Goal: Task Accomplishment & Management: Manage account settings

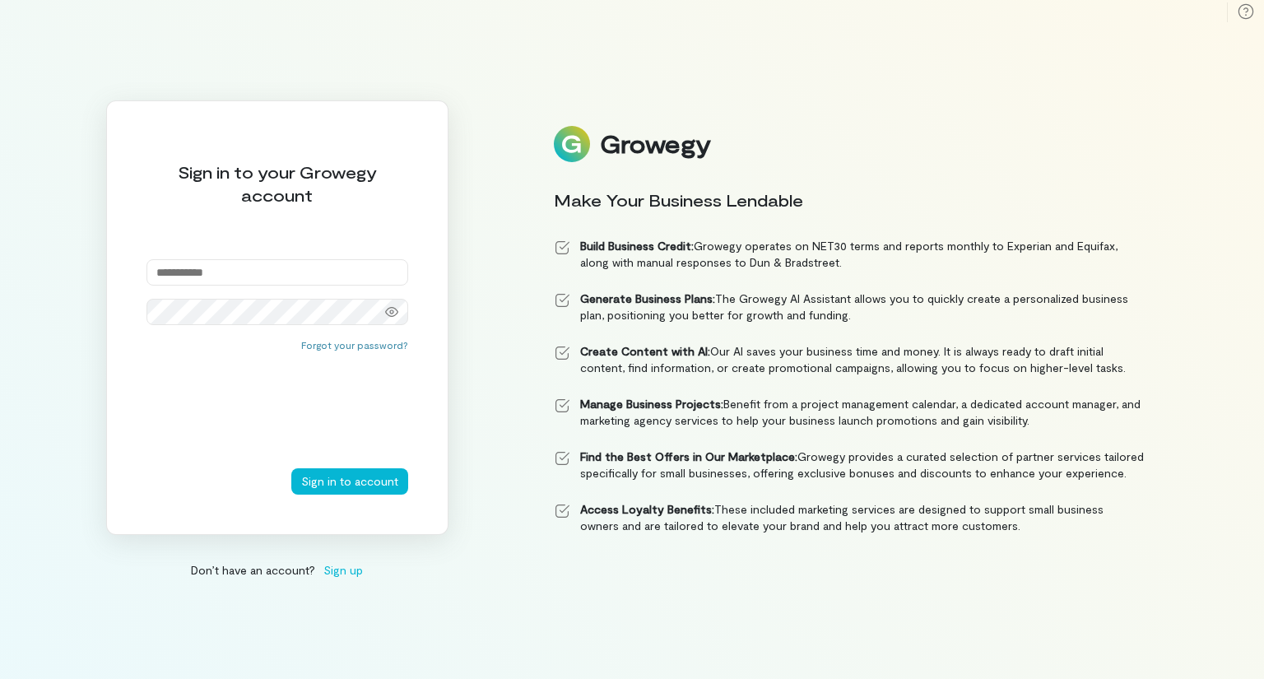
type input "**********"
click at [342, 481] on button "Sign in to account" at bounding box center [349, 481] width 117 height 26
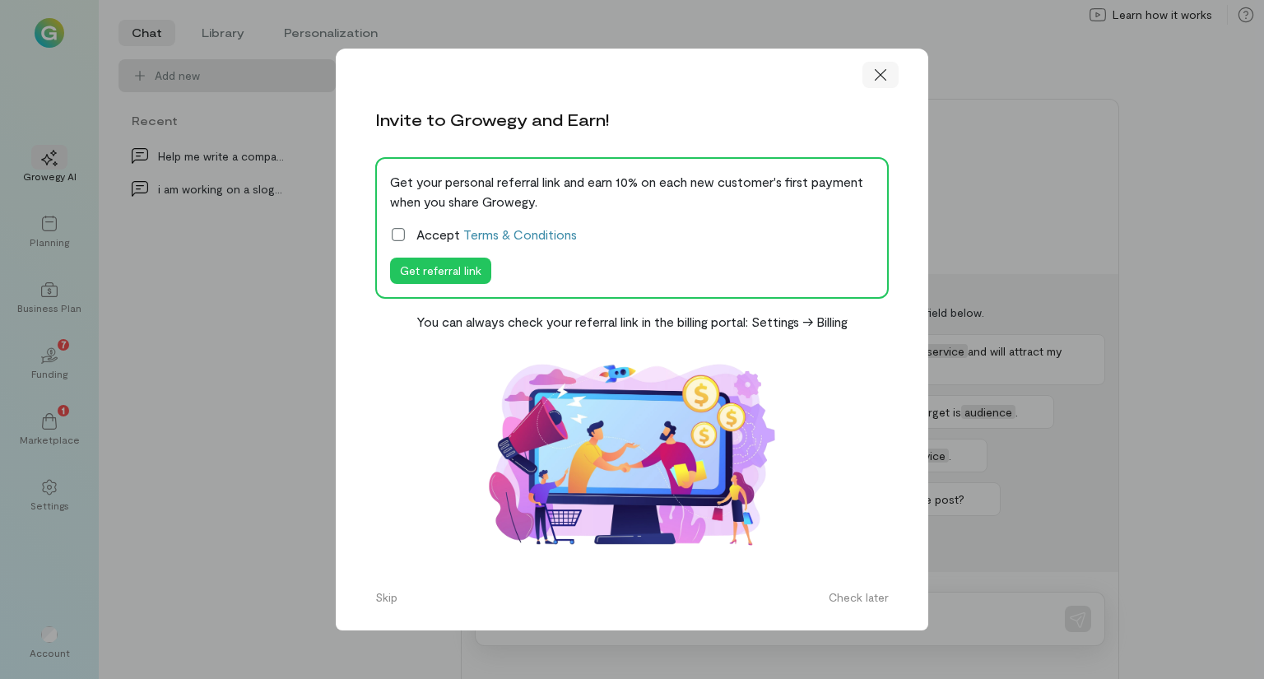
click at [883, 75] on icon at bounding box center [881, 75] width 16 height 16
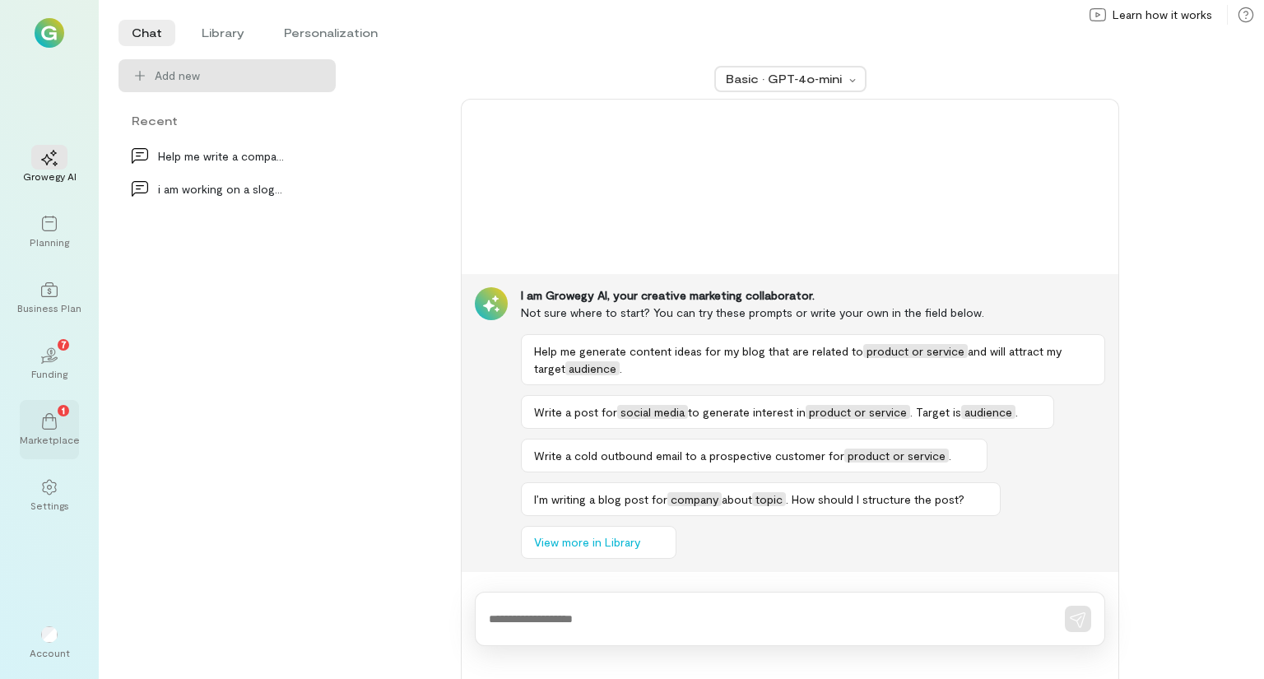
click at [35, 449] on div "1 Marketplace" at bounding box center [49, 429] width 59 height 59
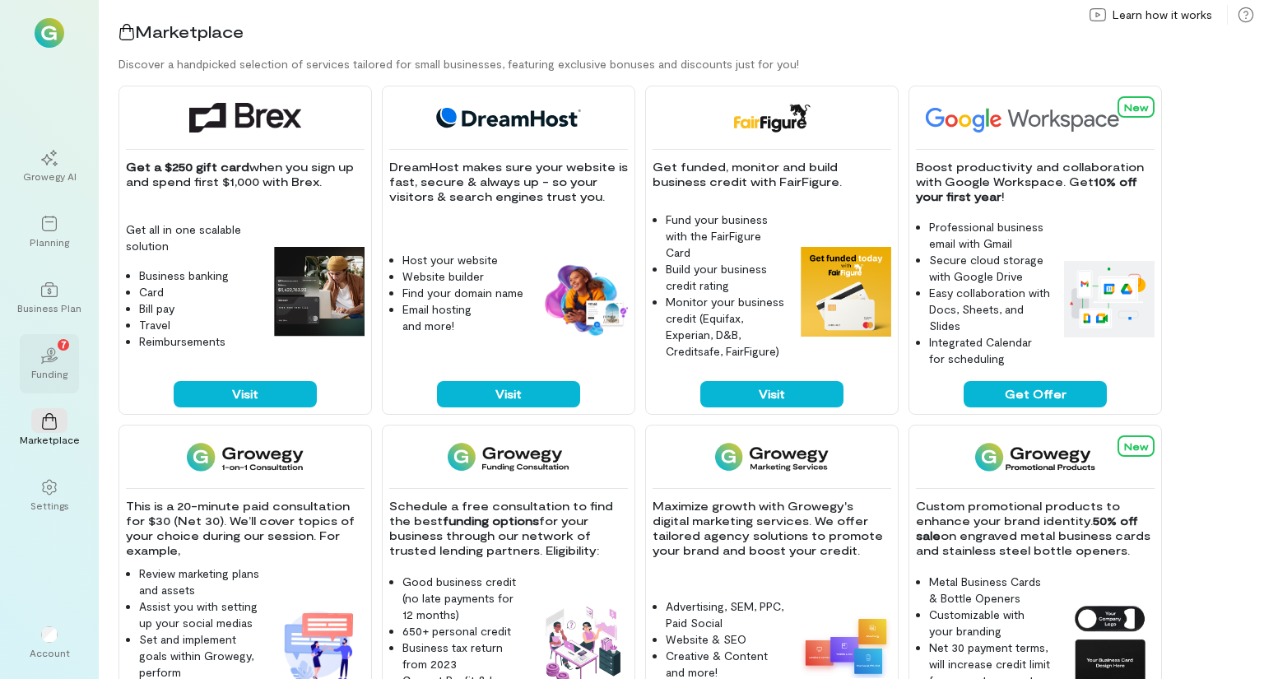
click at [45, 373] on div "Funding" at bounding box center [49, 373] width 36 height 13
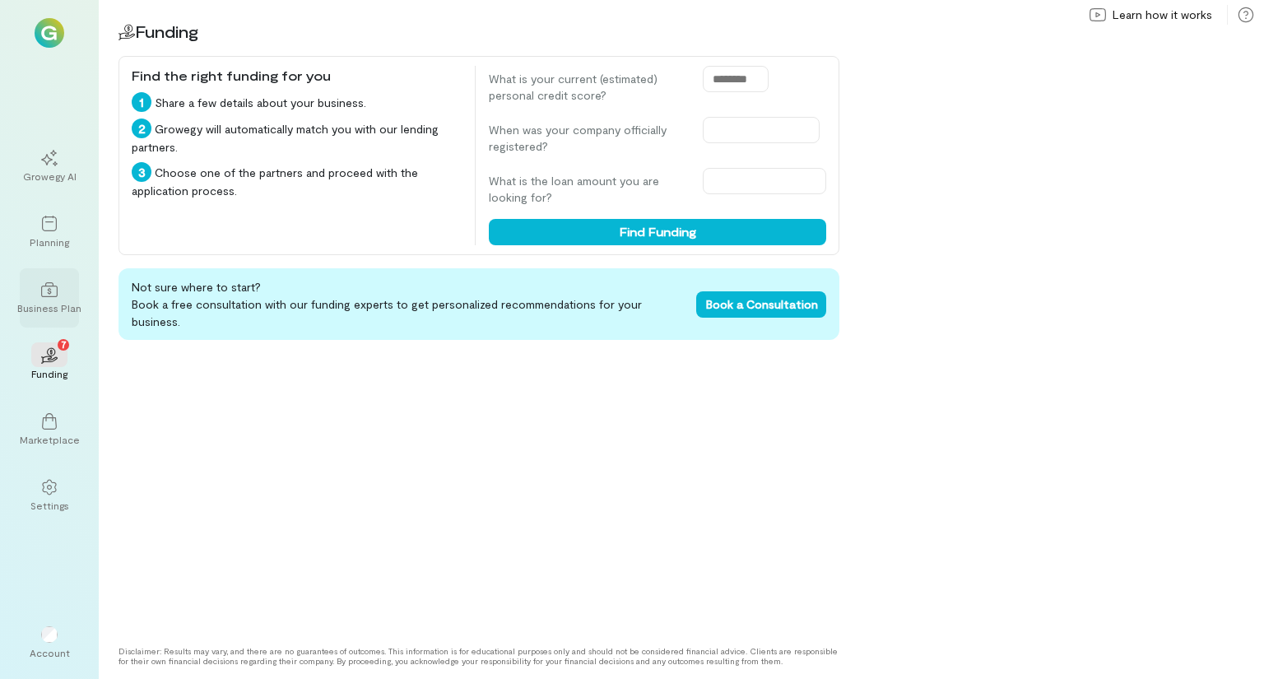
click at [43, 296] on icon at bounding box center [49, 290] width 16 height 16
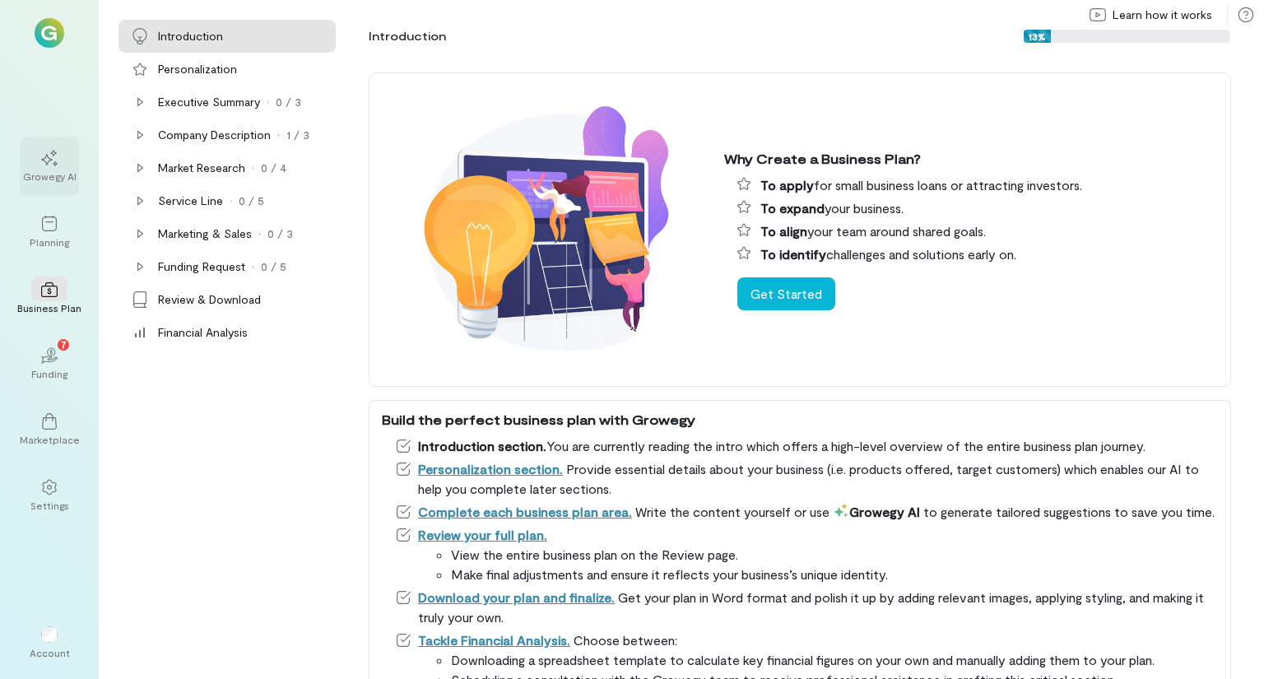
click at [45, 164] on icon at bounding box center [49, 158] width 16 height 16
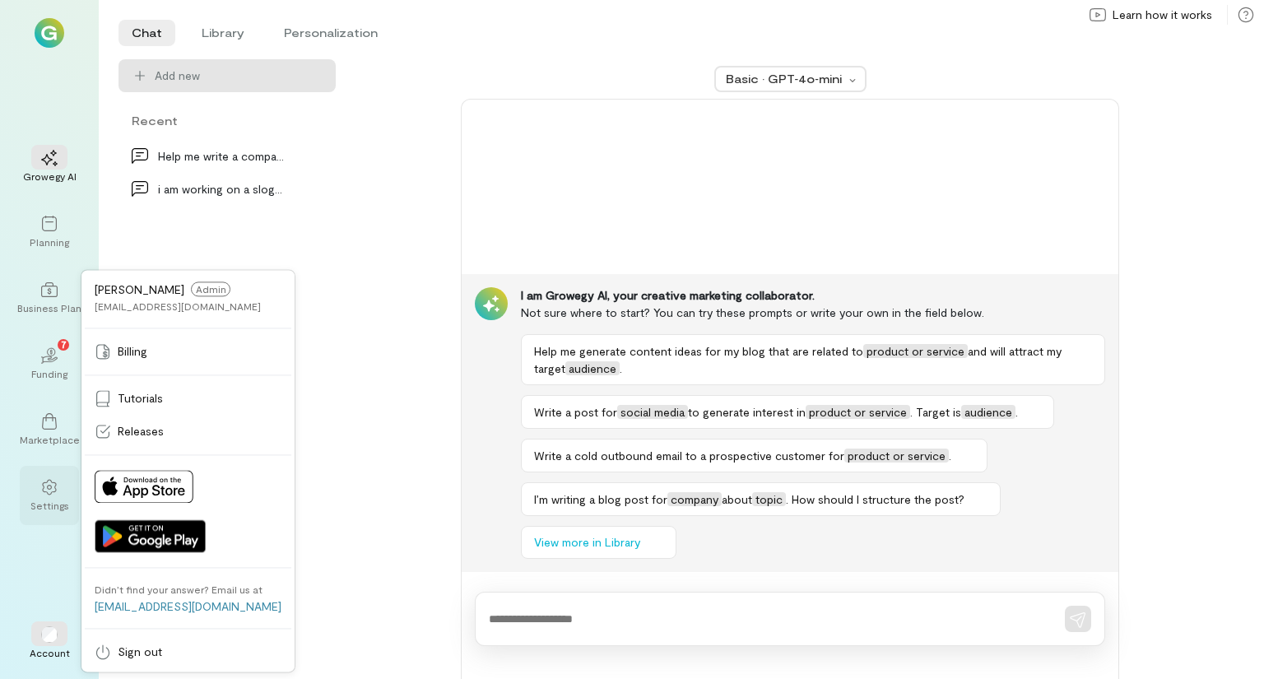
click at [30, 507] on div "Settings" at bounding box center [49, 495] width 59 height 59
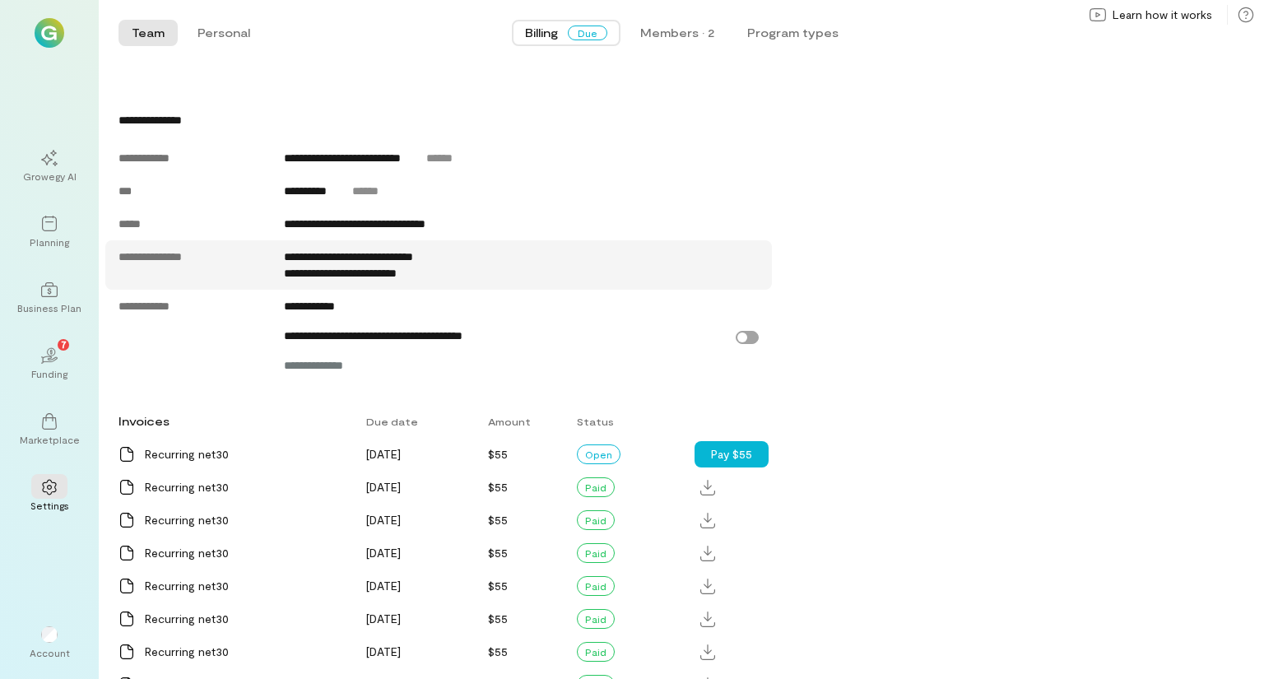
scroll to position [744, 0]
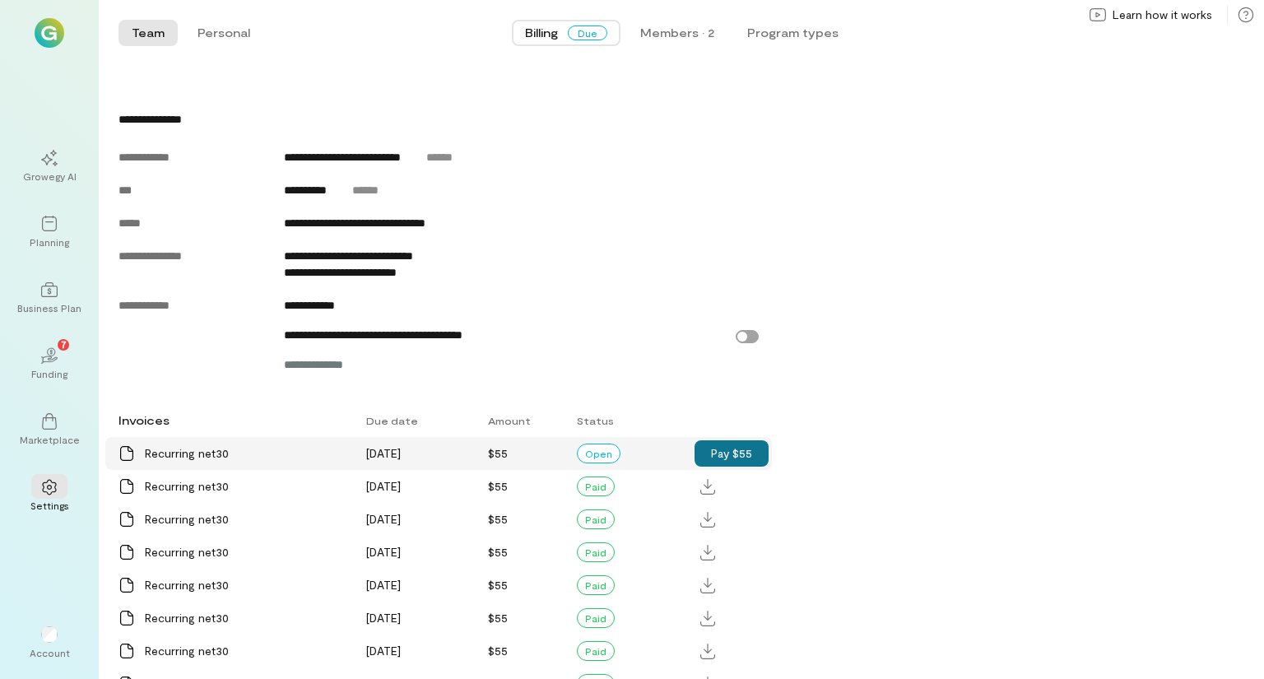
click at [746, 463] on button "Pay $55" at bounding box center [732, 453] width 74 height 26
